Goal: Information Seeking & Learning: Learn about a topic

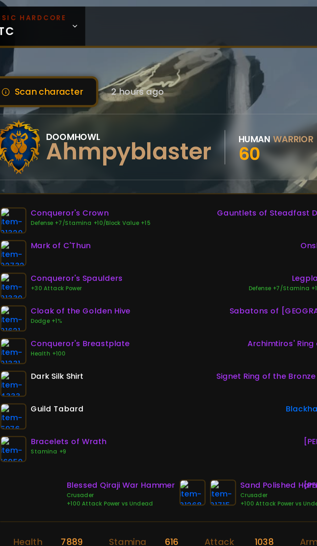
click at [83, 15] on icon at bounding box center [84, 15] width 2 height 1
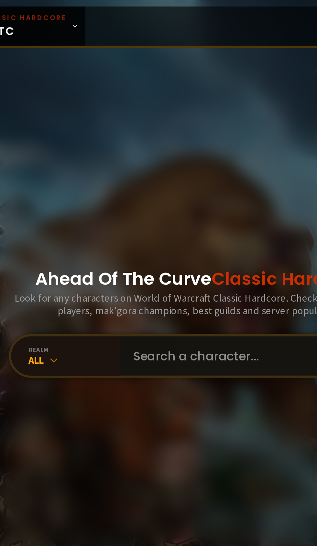
click at [161, 223] on input "text" at bounding box center [188, 211] width 147 height 23
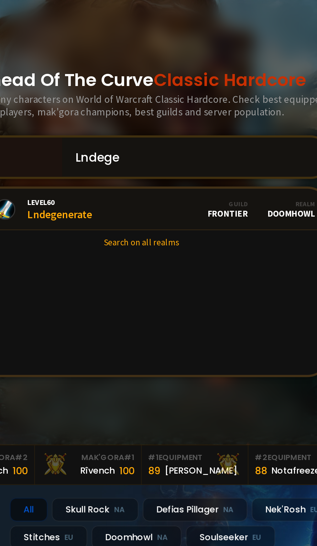
type input "Lndege"
click at [128, 249] on div "Level 60 Lndegenerate" at bounding box center [110, 242] width 38 height 14
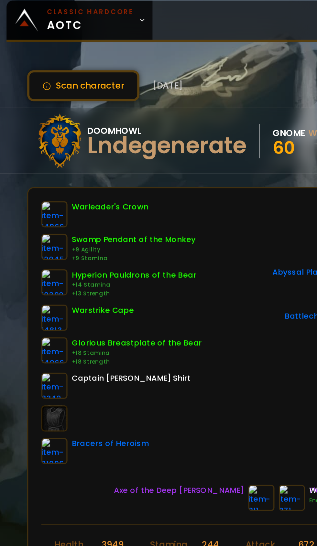
scroll to position [0, 16]
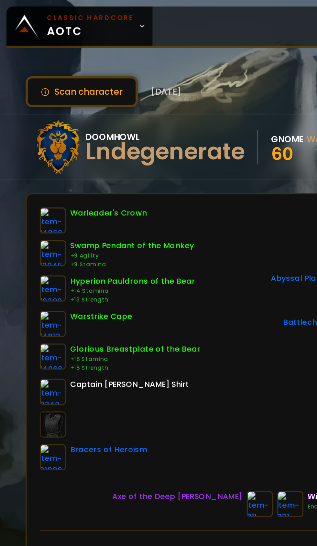
click at [82, 16] on icon at bounding box center [84, 15] width 5 height 5
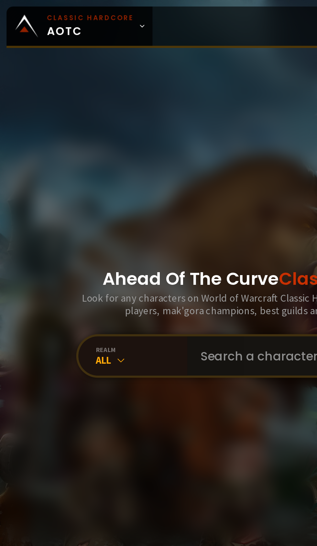
click at [136, 223] on input "text" at bounding box center [188, 211] width 147 height 23
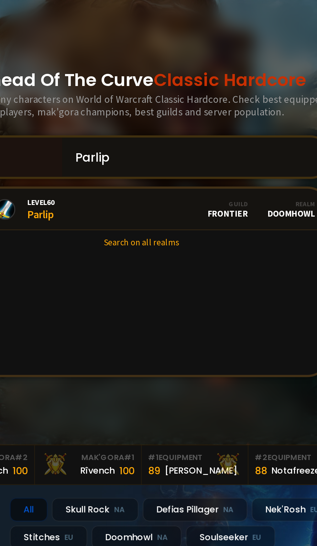
type input "Parlip"
click at [162, 255] on link "Level 60 Parlip Guild Frontier Realm Doomhowl" at bounding box center [158, 242] width 221 height 25
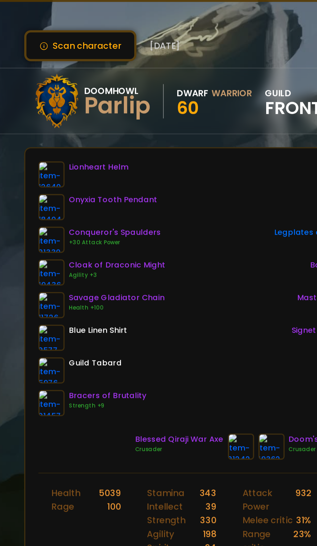
click at [49, 167] on img at bounding box center [48, 170] width 16 height 16
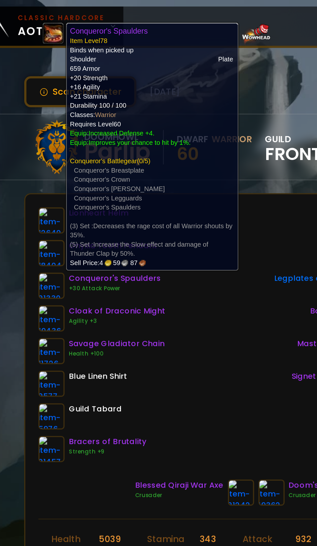
click at [156, 236] on div "Lionheart Helm Onyxia Tooth Pendant Conqueror's Spaulders +30 Attack Power Cloa…" at bounding box center [158, 198] width 237 height 151
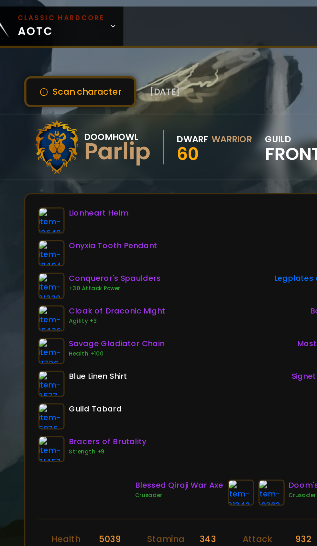
click at [43, 184] on img at bounding box center [48, 189] width 16 height 16
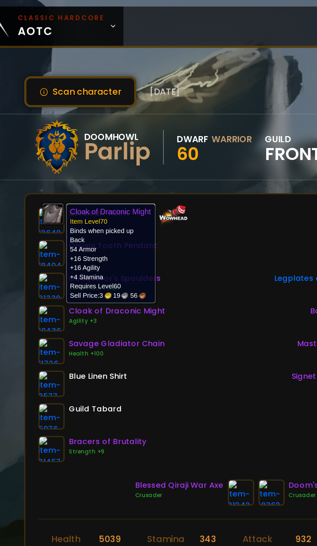
click at [144, 243] on div "Lionheart Helm Onyxia Tooth Pendant Conqueror's Spaulders +30 Attack Power Cloa…" at bounding box center [158, 198] width 237 height 151
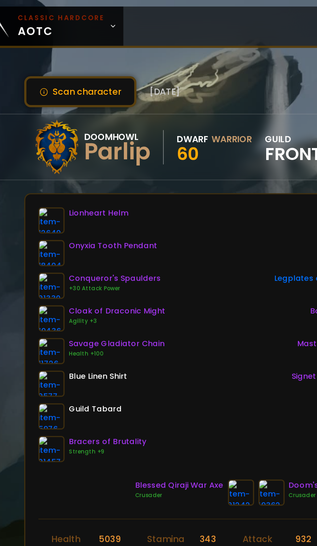
click at [47, 209] on img at bounding box center [48, 209] width 16 height 16
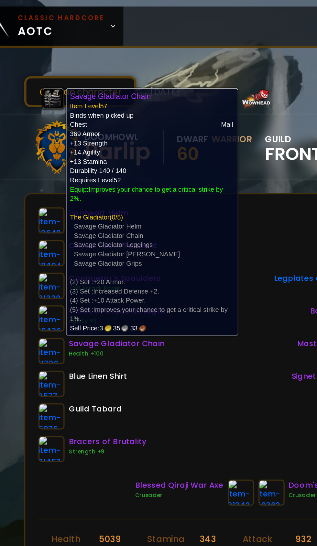
click at [151, 247] on div "Lionheart Helm Onyxia Tooth Pendant Conqueror's Spaulders +30 Attack Power Cloa…" at bounding box center [158, 198] width 237 height 151
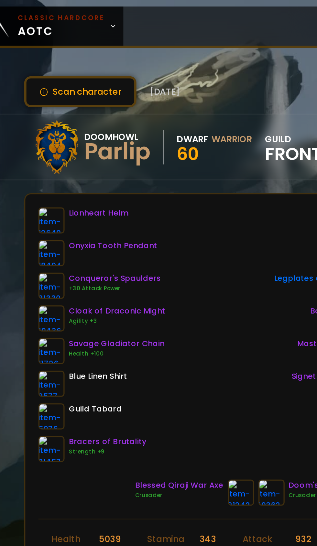
click at [46, 274] on link at bounding box center [48, 267] width 16 height 16
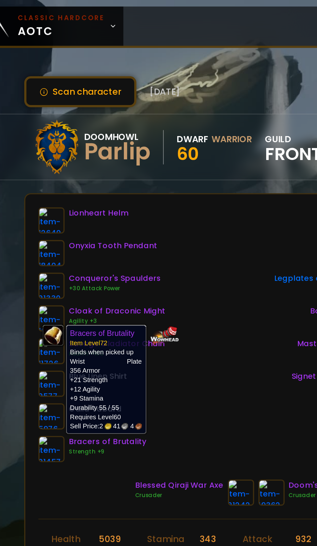
click at [156, 245] on div "Lionheart Helm Onyxia Tooth Pendant Conqueror's Spaulders +30 Attack Power Cloa…" at bounding box center [158, 198] width 237 height 151
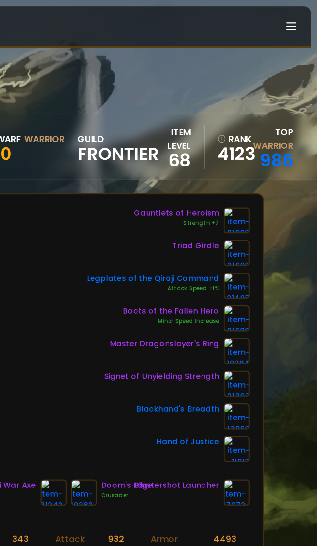
click at [273, 131] on img at bounding box center [269, 131] width 16 height 16
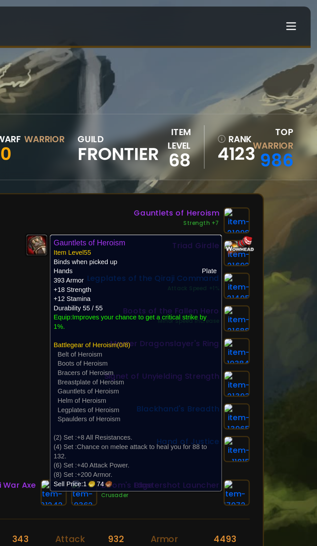
click at [307, 204] on div "Scan character [DATE] Doomhowl Parlip Dwarf Warrior 60 guild Frontier item leve…" at bounding box center [158, 266] width 317 height 533
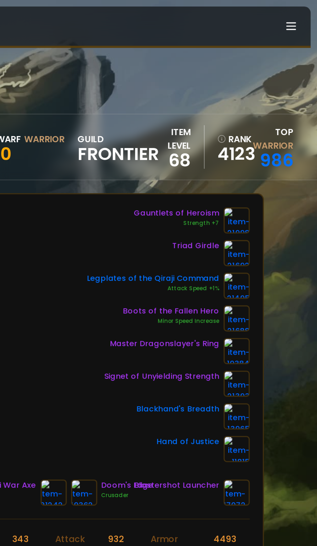
click at [270, 149] on img at bounding box center [269, 151] width 16 height 16
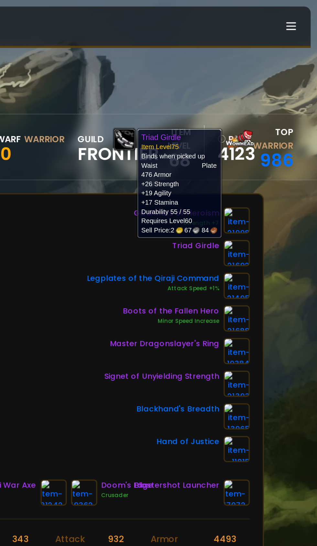
click at [304, 231] on div "Scan character [DATE] Doomhowl Parlip Dwarf Warrior 60 guild Frontier item leve…" at bounding box center [158, 266] width 317 height 533
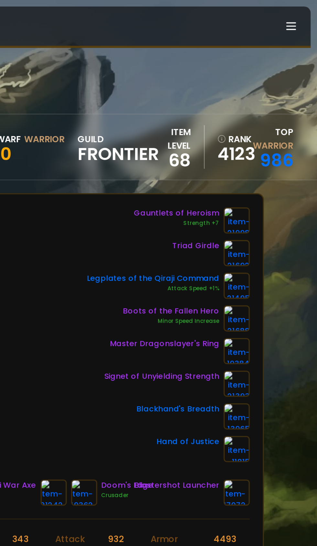
click at [270, 173] on img at bounding box center [269, 170] width 16 height 16
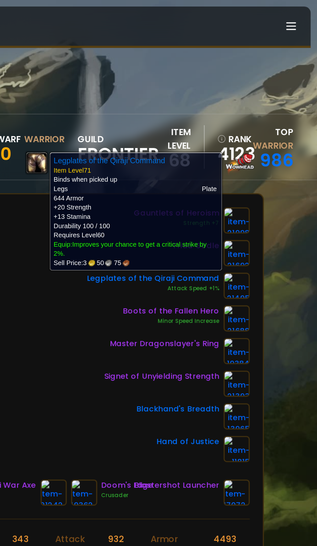
click at [303, 214] on div "Scan character [DATE] Doomhowl Parlip Dwarf Warrior 60 guild Frontier item leve…" at bounding box center [158, 266] width 317 height 533
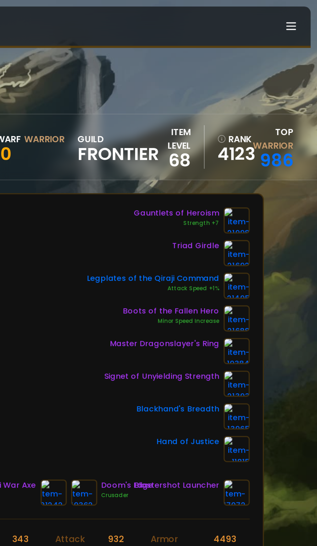
click at [270, 189] on img at bounding box center [269, 189] width 16 height 16
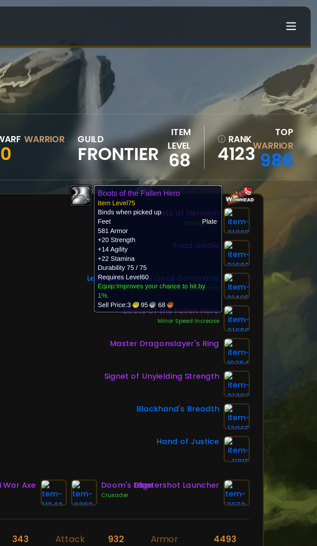
click at [301, 224] on div "Scan character [DATE] Doomhowl Parlip Dwarf Warrior 60 guild Frontier item leve…" at bounding box center [158, 266] width 317 height 533
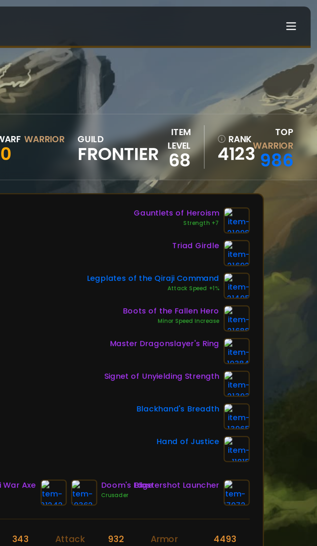
click at [270, 211] on img at bounding box center [269, 209] width 16 height 16
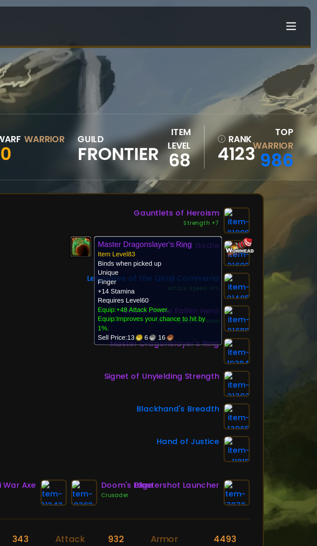
click at [303, 236] on div "Scan character [DATE] Doomhowl Parlip Dwarf Warrior 60 guild Frontier item leve…" at bounding box center [158, 266] width 317 height 533
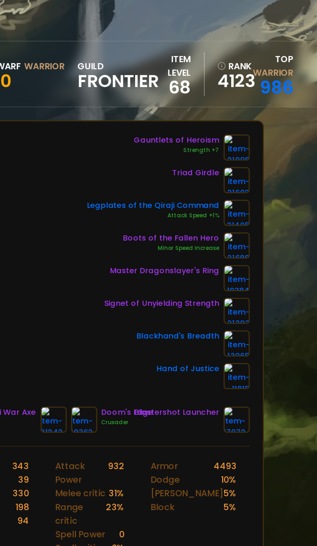
click at [271, 230] on img at bounding box center [269, 228] width 16 height 16
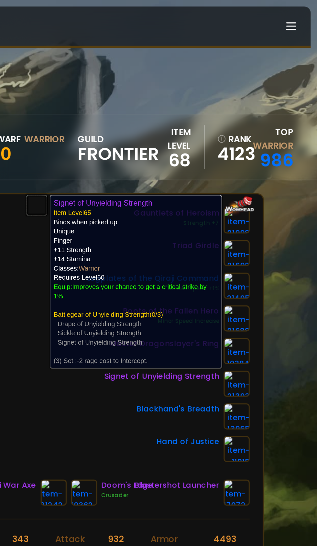
click at [302, 224] on div "Scan character [DATE] Doomhowl Parlip Dwarf Warrior 60 guild Frontier item leve…" at bounding box center [158, 266] width 317 height 533
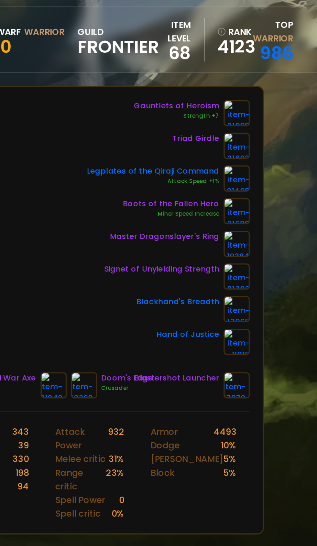
click at [271, 230] on img at bounding box center [269, 228] width 16 height 16
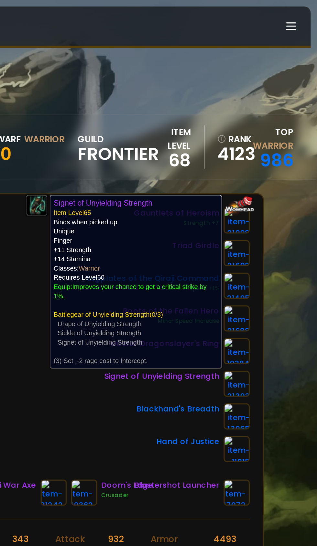
click at [302, 250] on div "Scan character [DATE] Doomhowl Parlip Dwarf Warrior 60 guild Frontier item leve…" at bounding box center [158, 266] width 317 height 533
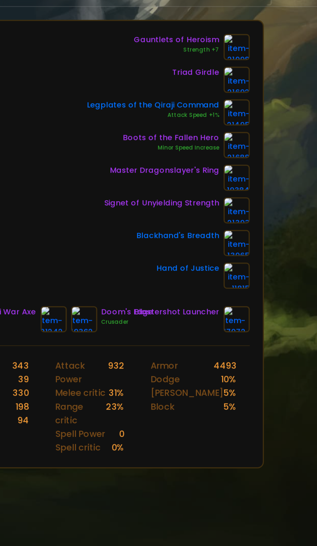
click at [274, 271] on img at bounding box center [269, 267] width 16 height 16
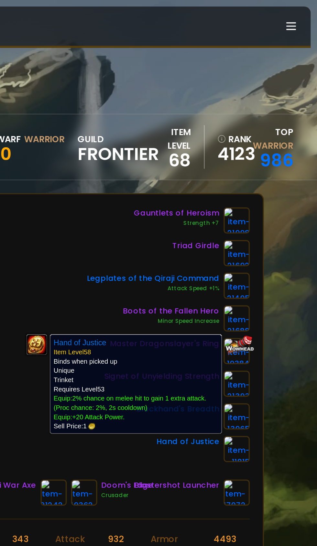
click at [302, 249] on div "Scan character [DATE] Doomhowl Parlip Dwarf Warrior 60 guild Frontier item leve…" at bounding box center [158, 266] width 317 height 533
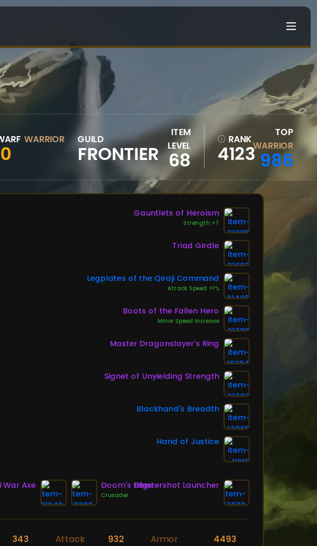
click at [273, 267] on img at bounding box center [269, 267] width 16 height 16
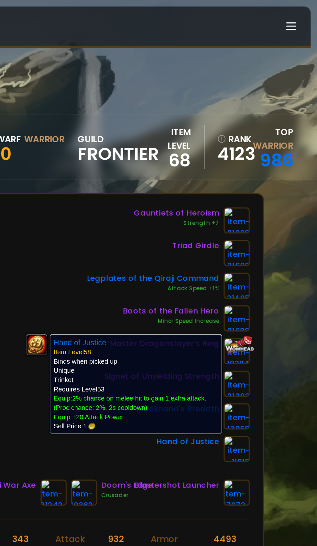
click at [303, 239] on div "Scan character [DATE] Doomhowl Parlip Dwarf Warrior 60 guild Frontier item leve…" at bounding box center [158, 266] width 317 height 533
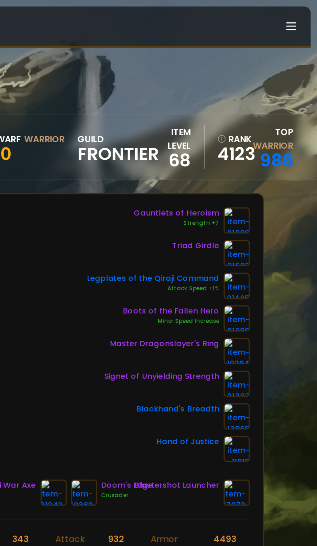
click at [271, 267] on img at bounding box center [269, 267] width 16 height 16
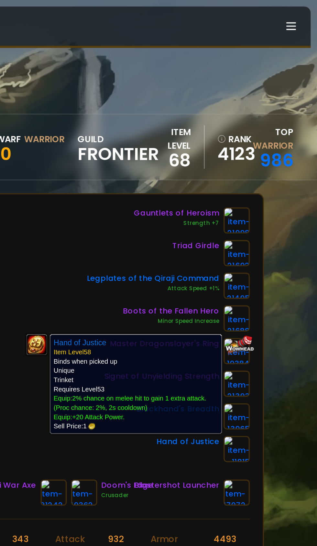
click at [301, 236] on div "Scan character [DATE] Doomhowl Parlip Dwarf Warrior 60 guild Frontier item leve…" at bounding box center [158, 266] width 317 height 533
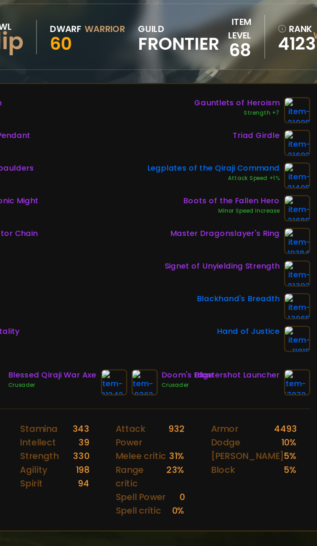
click at [159, 293] on img at bounding box center [161, 293] width 16 height 16
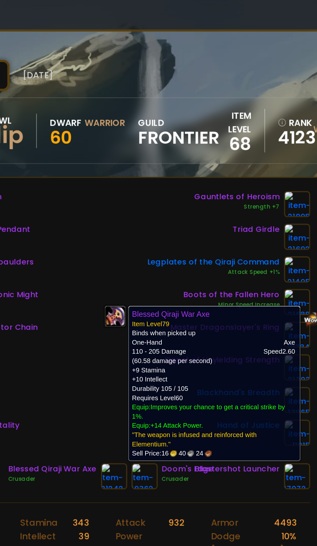
click at [136, 249] on div "Lionheart Helm Onyxia Tooth Pendant Conqueror's Spaulders +30 Attack Power Cloa…" at bounding box center [158, 198] width 237 height 151
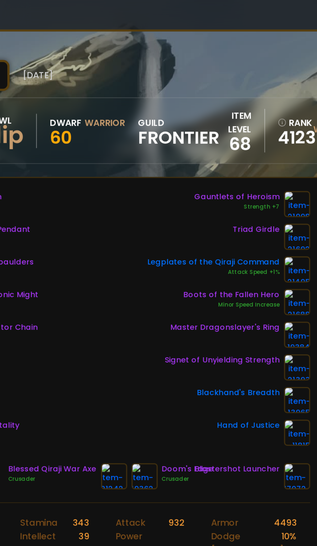
click at [176, 292] on img at bounding box center [179, 293] width 16 height 16
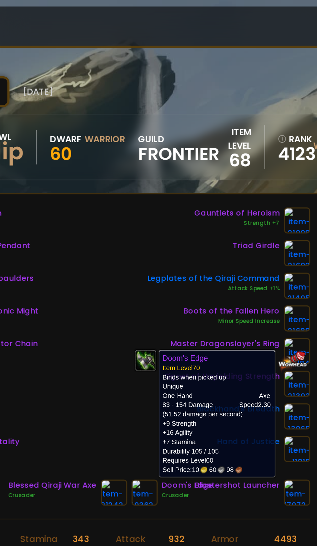
click at [161, 292] on img at bounding box center [161, 293] width 16 height 16
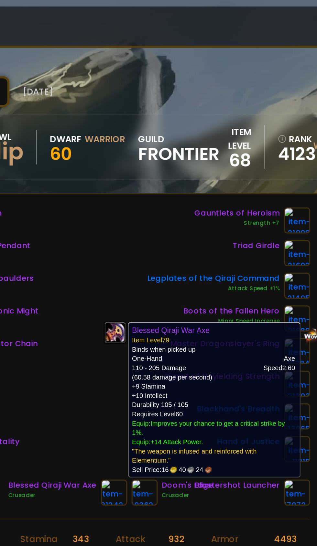
click at [176, 294] on img at bounding box center [179, 293] width 16 height 16
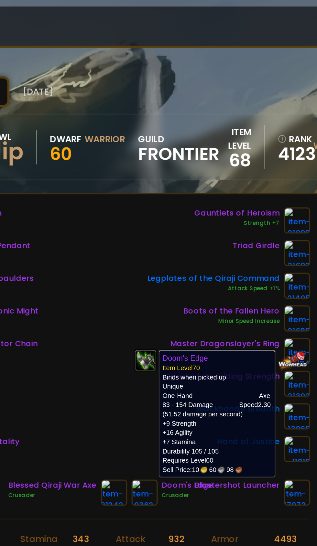
click at [159, 296] on img at bounding box center [161, 293] width 16 height 16
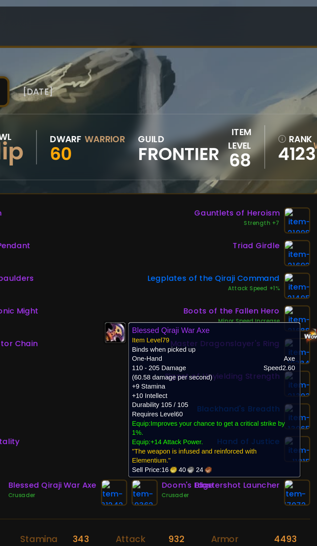
click at [150, 242] on div "Lionheart Helm Onyxia Tooth Pendant Conqueror's Spaulders +30 Attack Power Cloa…" at bounding box center [158, 198] width 237 height 151
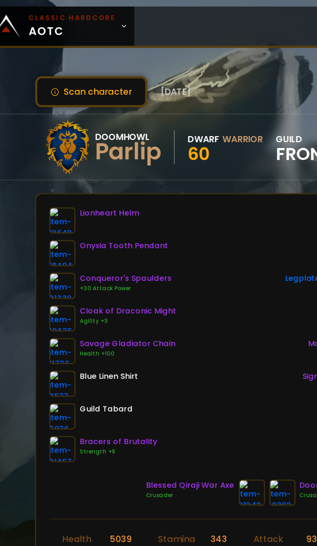
click at [82, 16] on icon at bounding box center [84, 15] width 5 height 5
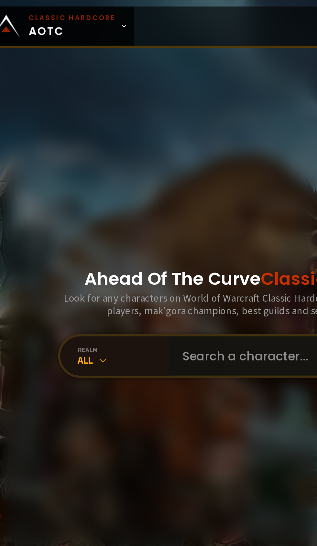
click at [151, 223] on input "text" at bounding box center [188, 211] width 147 height 23
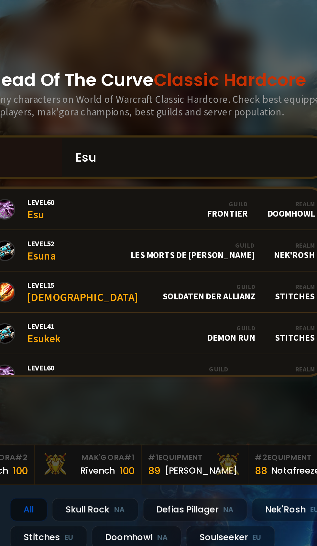
type input "Esu"
click at [171, 255] on link "Level 60 Esu Guild Frontier Realm Doomhowl" at bounding box center [158, 242] width 221 height 25
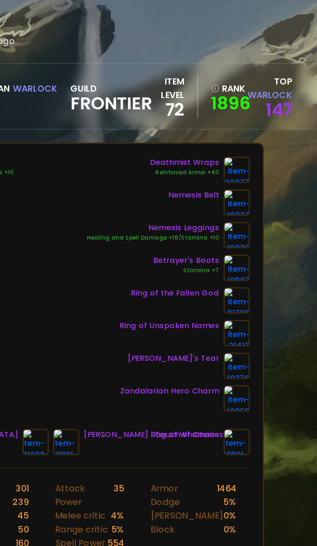
click at [271, 248] on img at bounding box center [269, 248] width 16 height 16
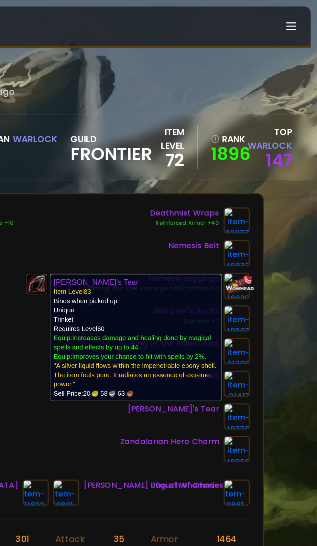
click at [308, 215] on div "Scan character 2 hours ago Doomhowl Esu Human Warlock 60 guild Frontier item le…" at bounding box center [158, 266] width 317 height 533
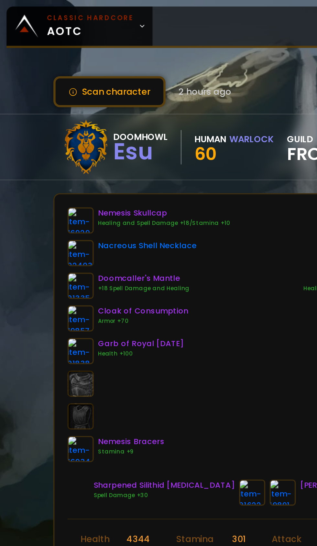
click at [82, 16] on icon at bounding box center [84, 15] width 5 height 5
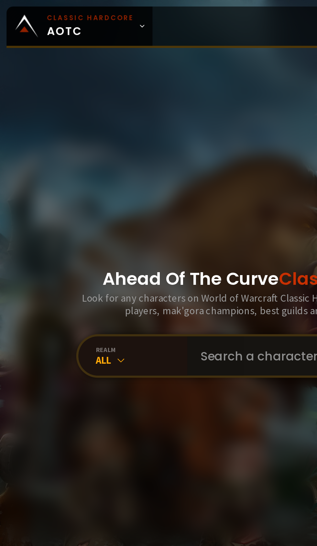
click at [149, 223] on input "text" at bounding box center [188, 211] width 147 height 23
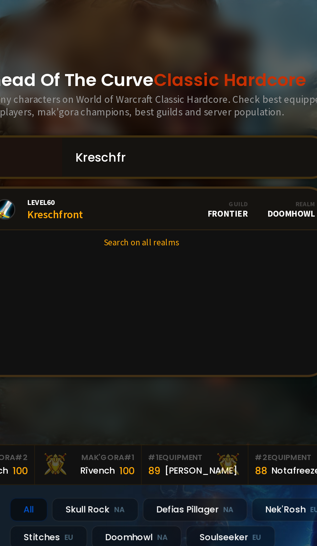
type input "Kreschfr"
click at [177, 255] on link "Level 60 Kreschfront Guild Frontier Realm Doomhowl" at bounding box center [158, 242] width 221 height 25
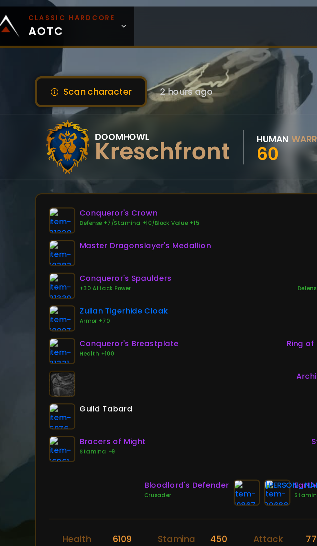
click at [85, 19] on link "Classic Hardcore AOTC" at bounding box center [47, 15] width 87 height 23
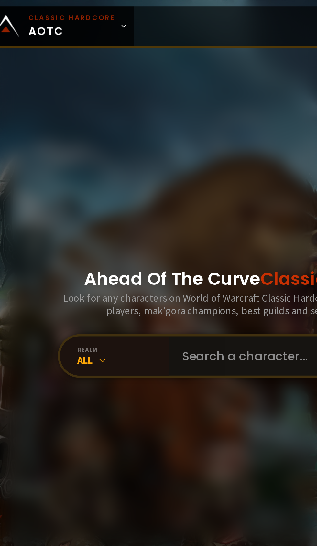
click at [144, 223] on input "text" at bounding box center [188, 211] width 147 height 23
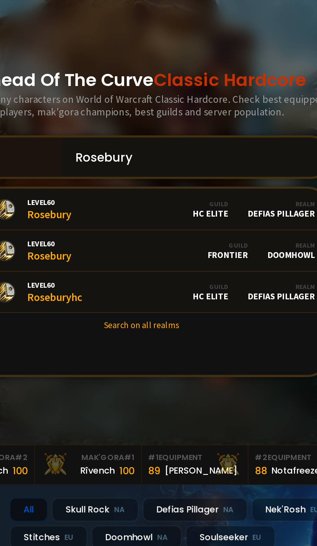
type input "Rosebury"
click at [181, 279] on link "Level 60 Rosebury Guild Frontier Realm Doomhowl" at bounding box center [158, 267] width 221 height 25
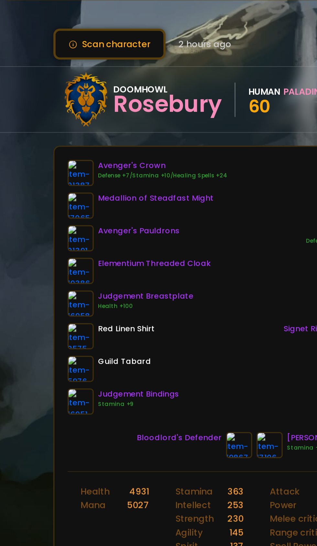
click at [49, 189] on img at bounding box center [48, 189] width 16 height 16
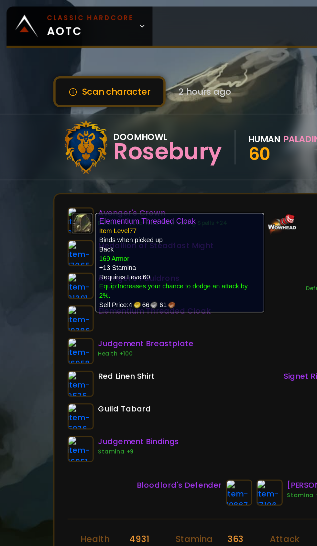
scroll to position [0, 13]
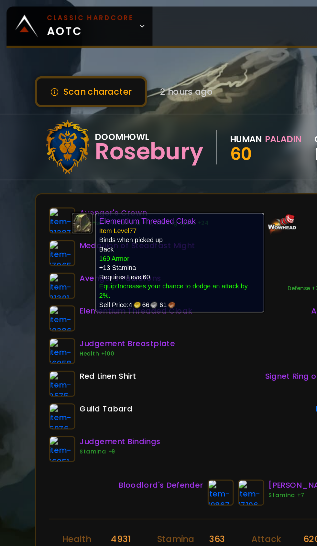
click at [132, 239] on div "Avenger's Crown Defense +7/Stamina +10/Healing Spells +24 Medallion of Steadfas…" at bounding box center [147, 198] width 237 height 151
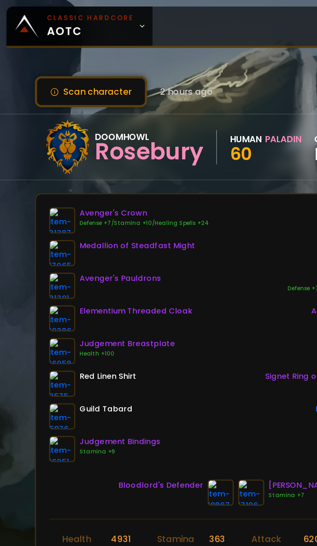
click at [38, 187] on img at bounding box center [37, 189] width 16 height 16
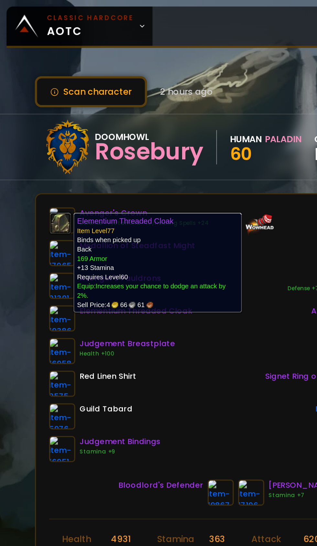
click at [130, 246] on div "Avenger's Crown Defense +7/Stamina +10/Healing Spells +24 Medallion of Steadfas…" at bounding box center [147, 198] width 237 height 151
